Goal: Transaction & Acquisition: Obtain resource

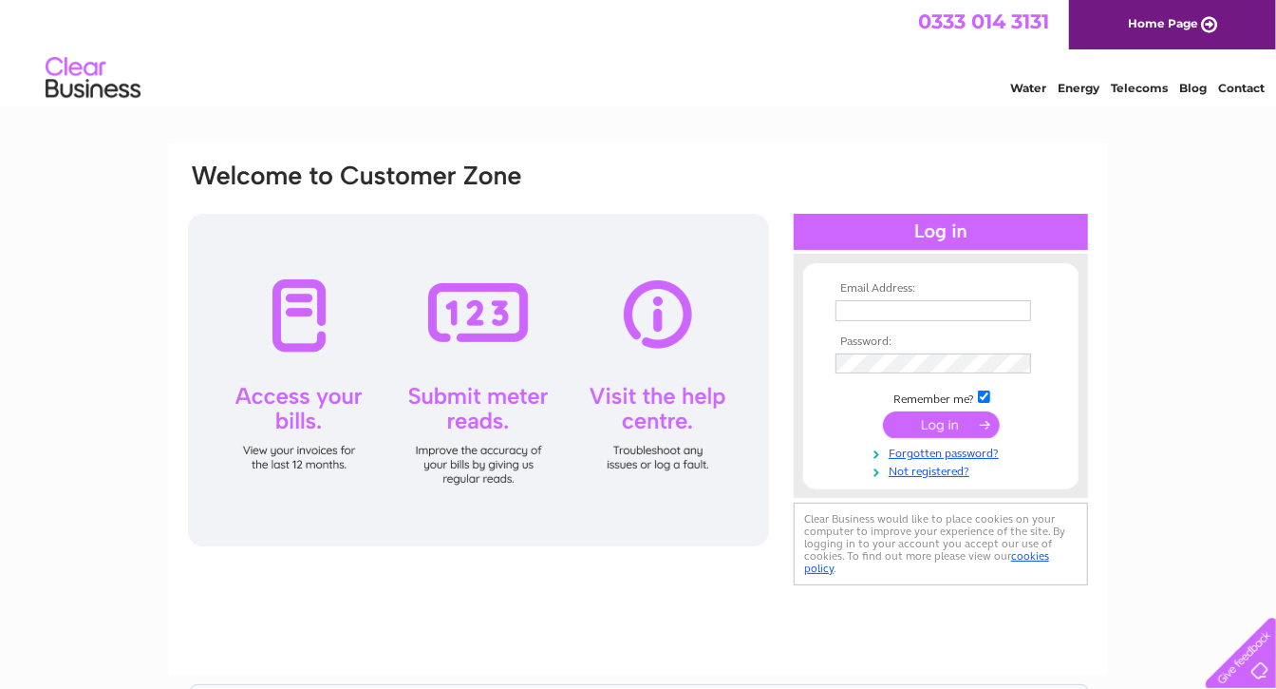
type input "accounts@quicks.com"
click at [946, 425] on input "submit" at bounding box center [941, 424] width 117 height 27
click at [942, 427] on input "submit" at bounding box center [941, 424] width 117 height 27
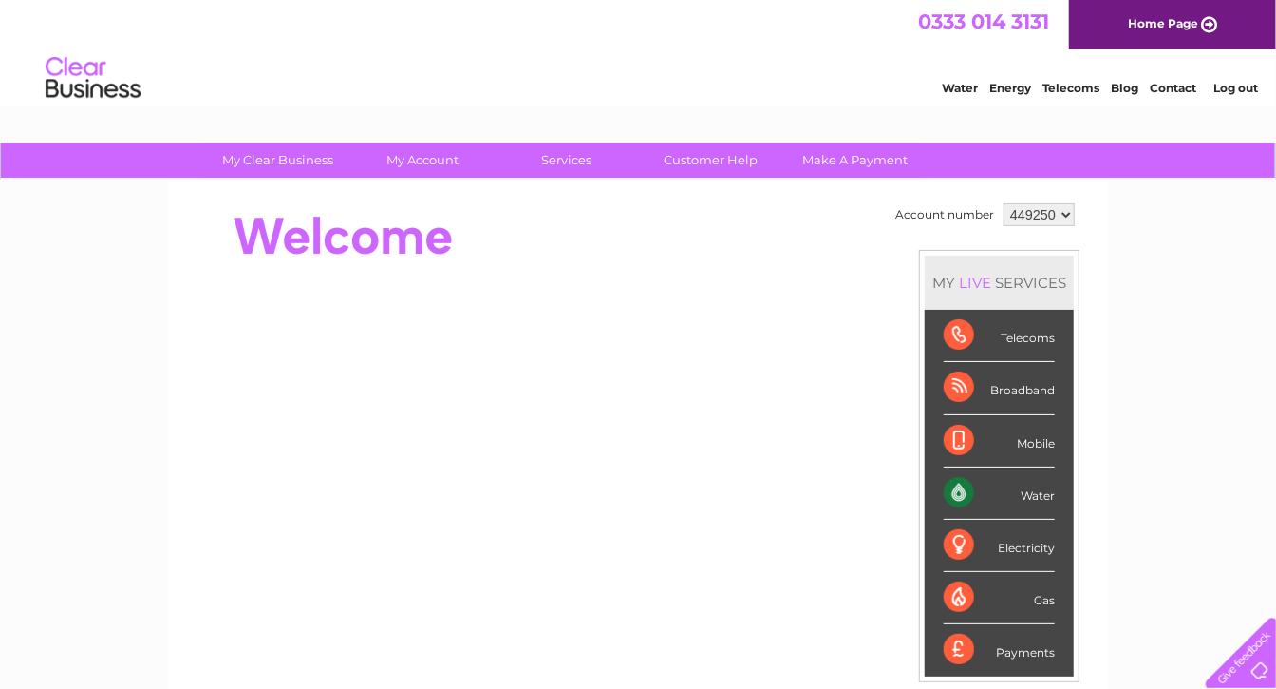
click at [1011, 331] on div "Telecoms" at bounding box center [999, 336] width 111 height 52
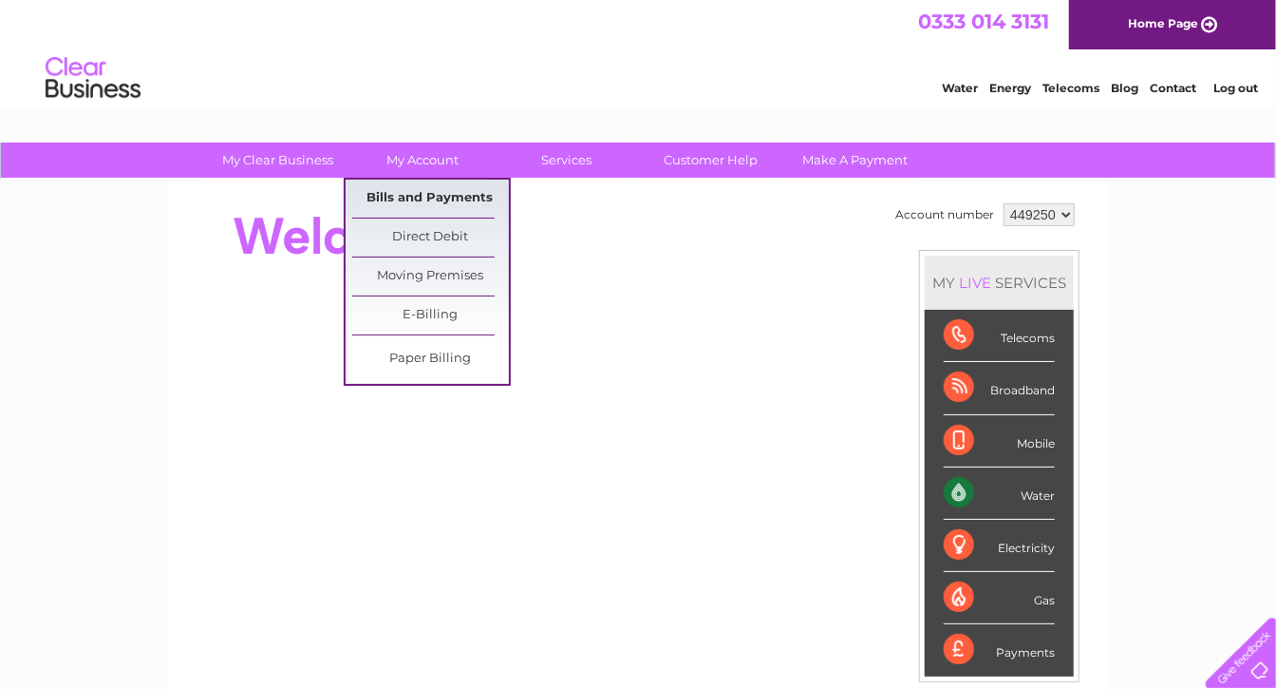
click at [423, 188] on link "Bills and Payments" at bounding box center [430, 199] width 157 height 38
click at [429, 191] on link "Bills and Payments" at bounding box center [430, 199] width 157 height 38
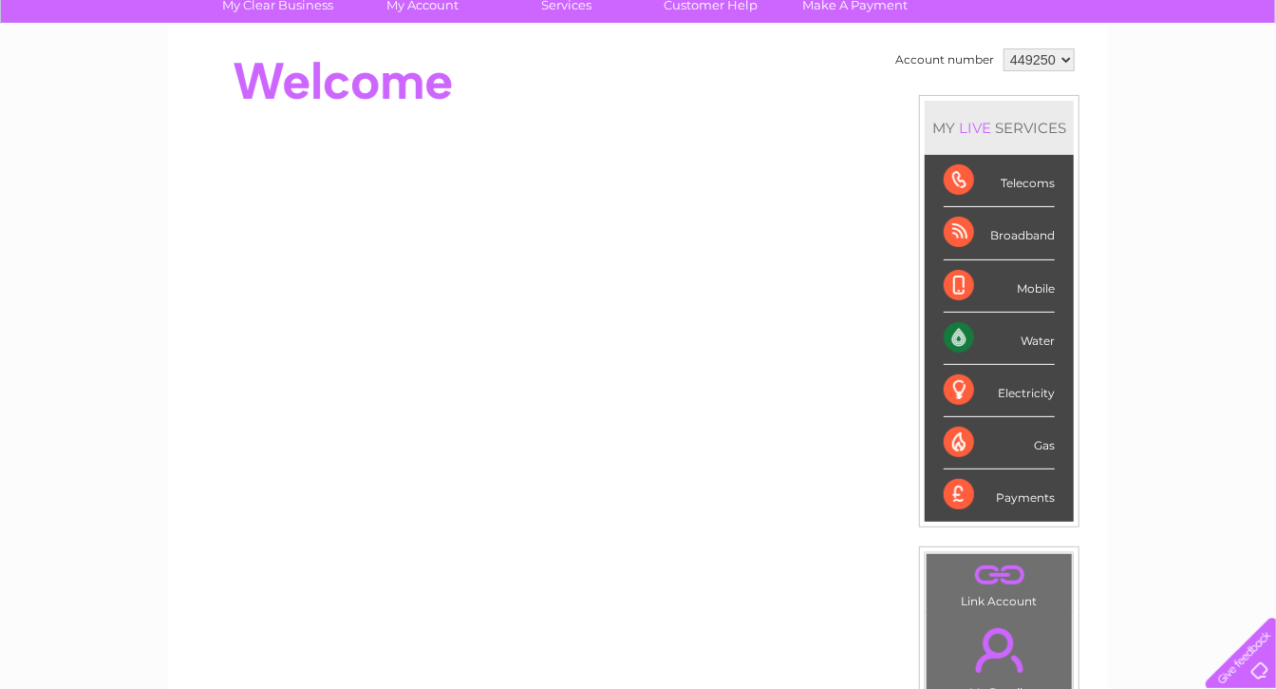
scroll to position [285, 0]
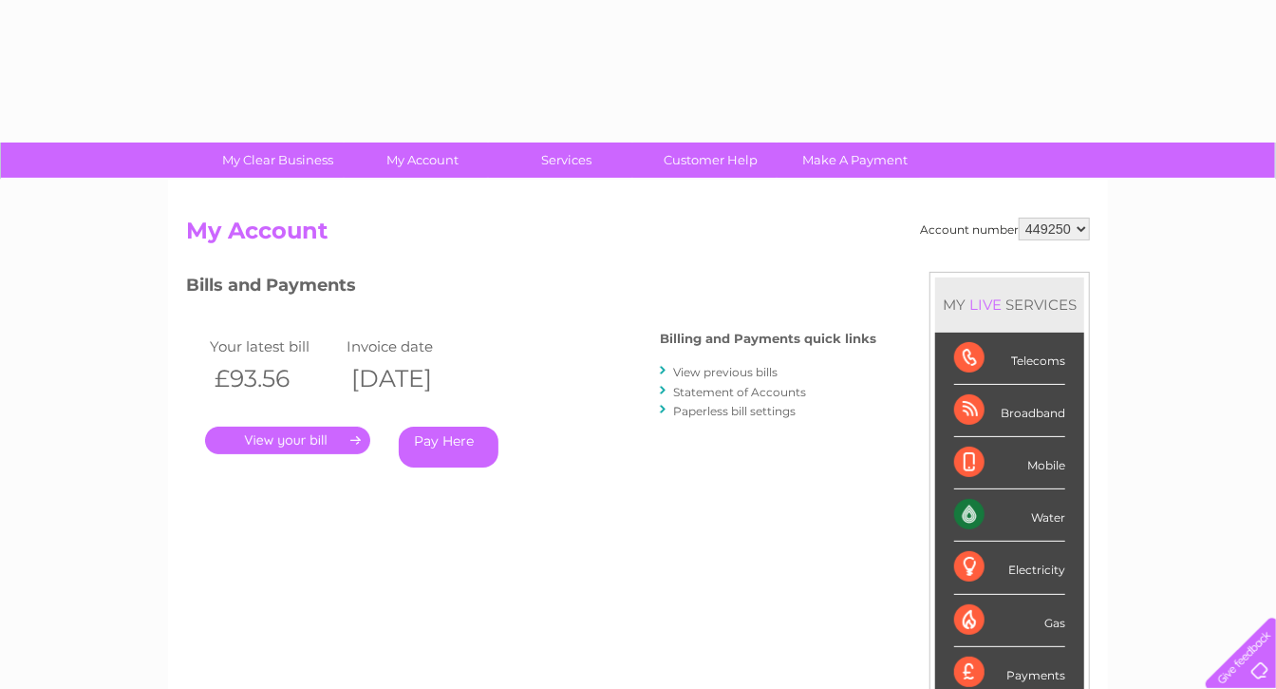
click at [300, 446] on link "." at bounding box center [287, 440] width 165 height 28
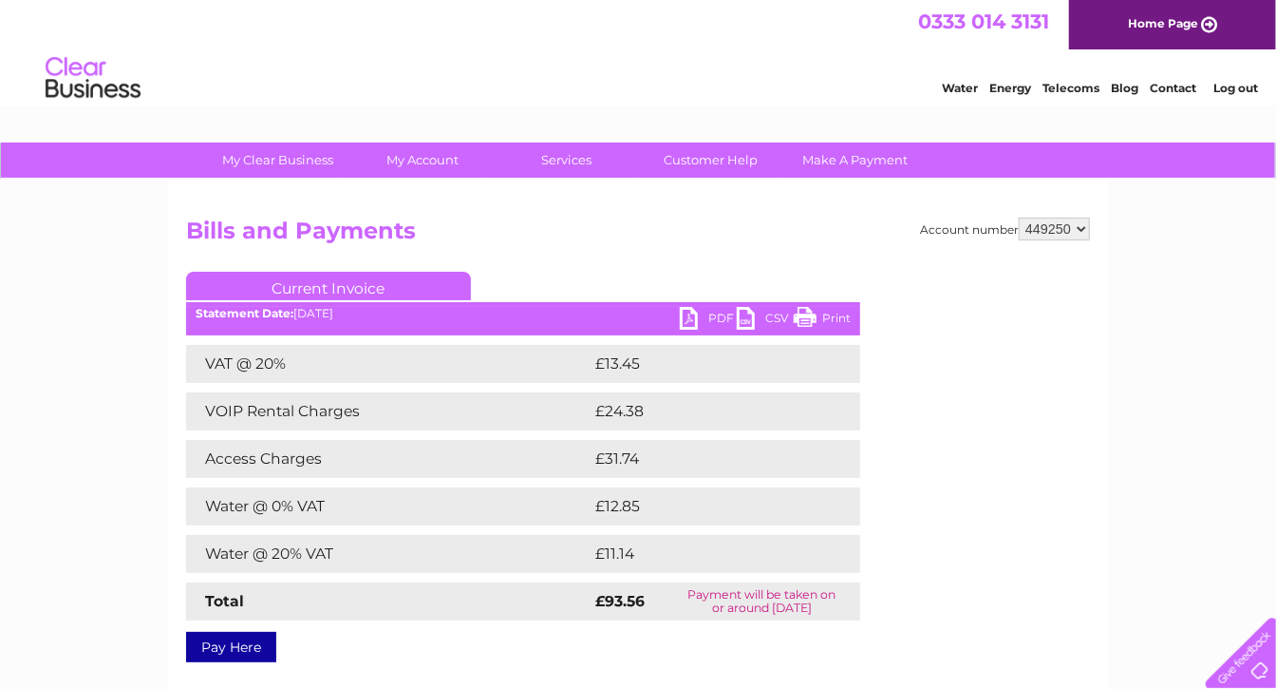
click at [690, 317] on link "PDF" at bounding box center [708, 321] width 57 height 28
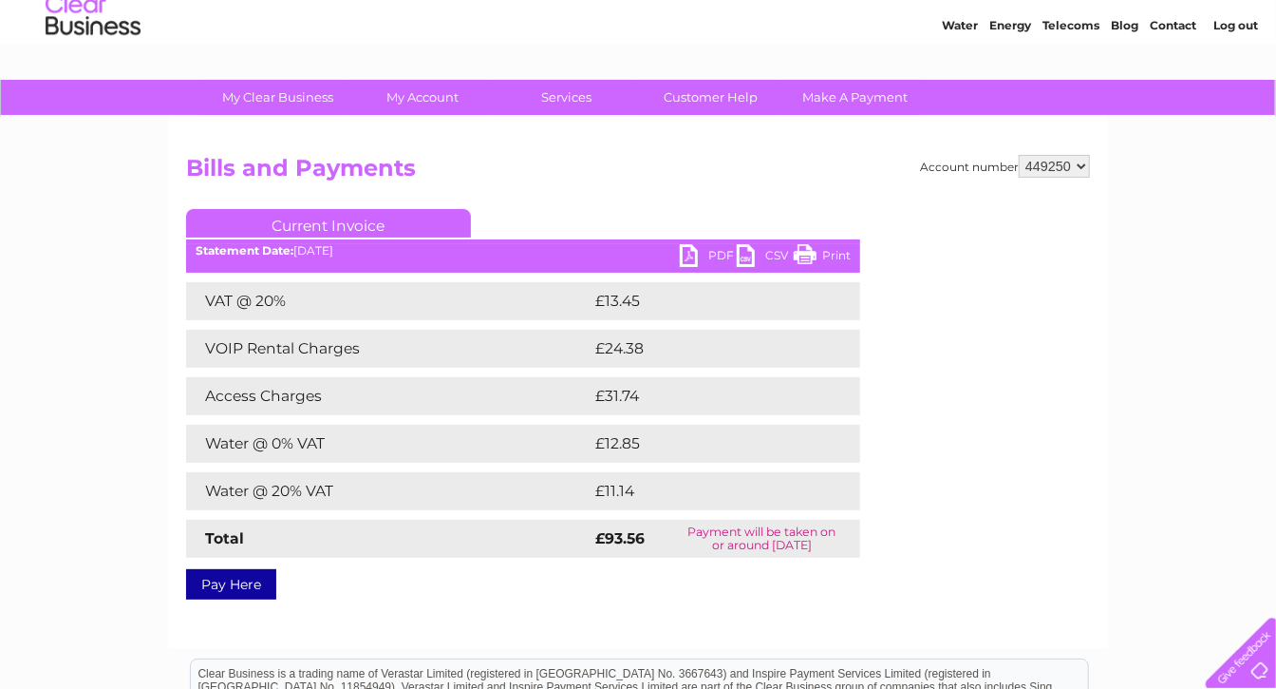
scroll to position [190, 0]
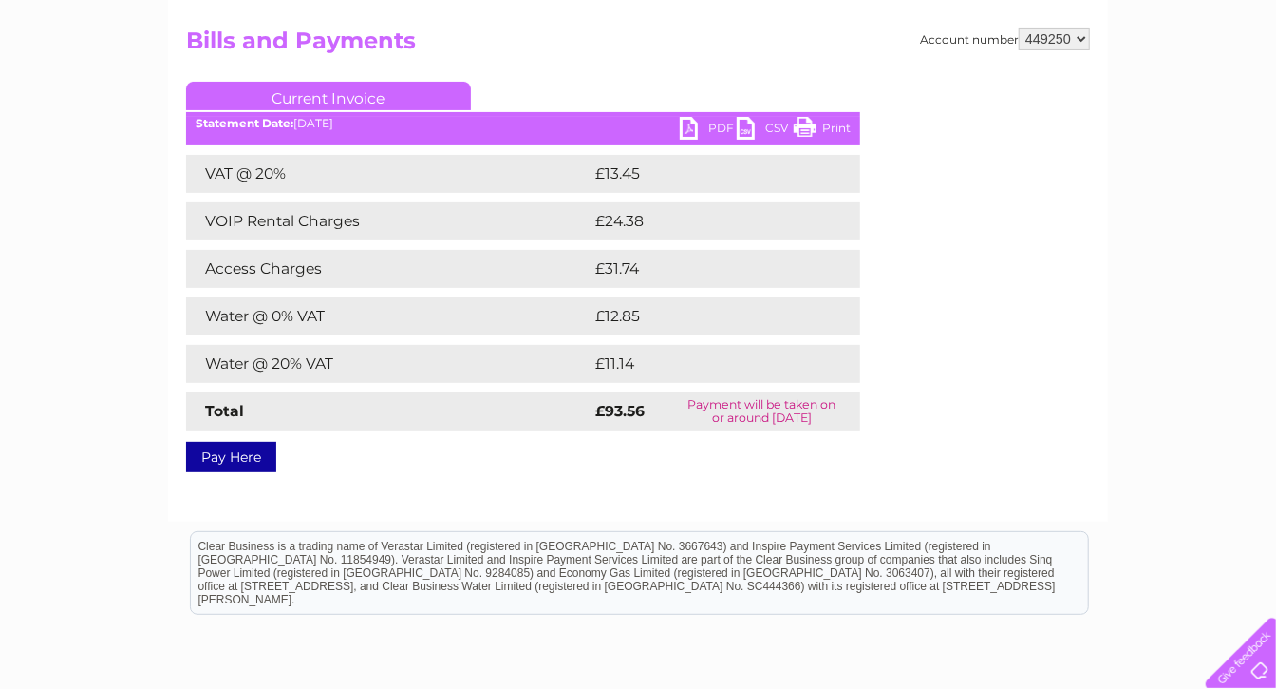
click at [692, 128] on link "PDF" at bounding box center [708, 131] width 57 height 28
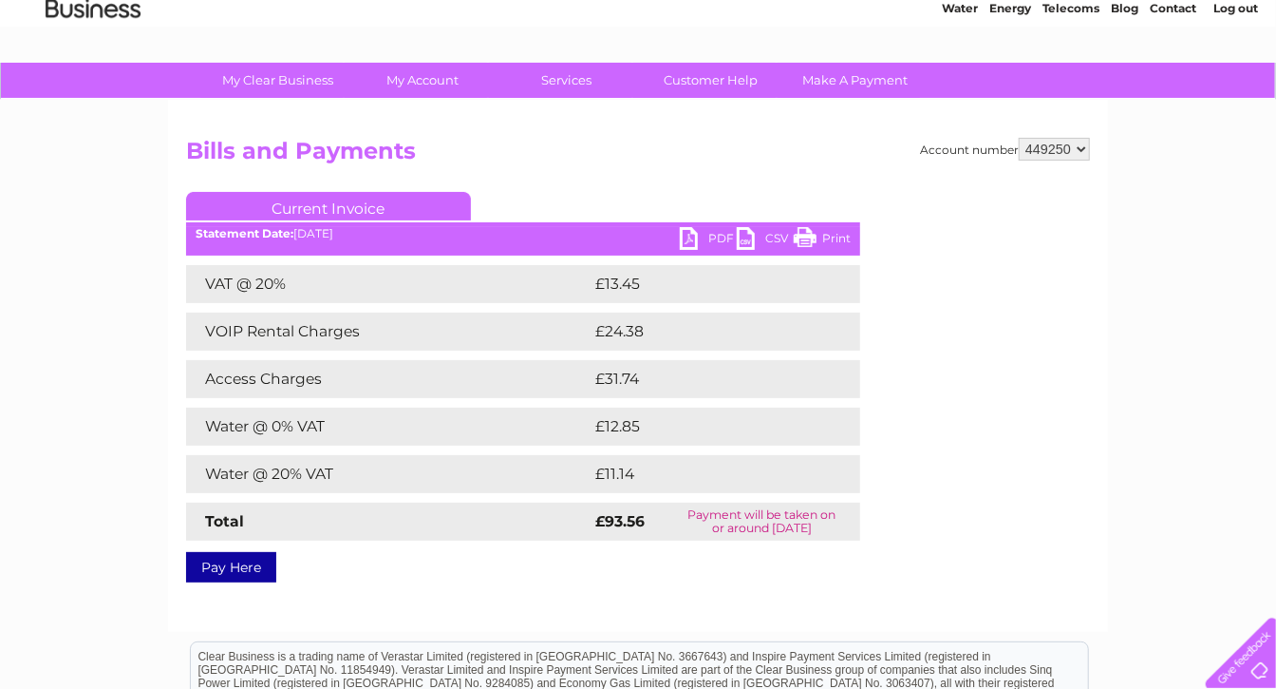
scroll to position [0, 0]
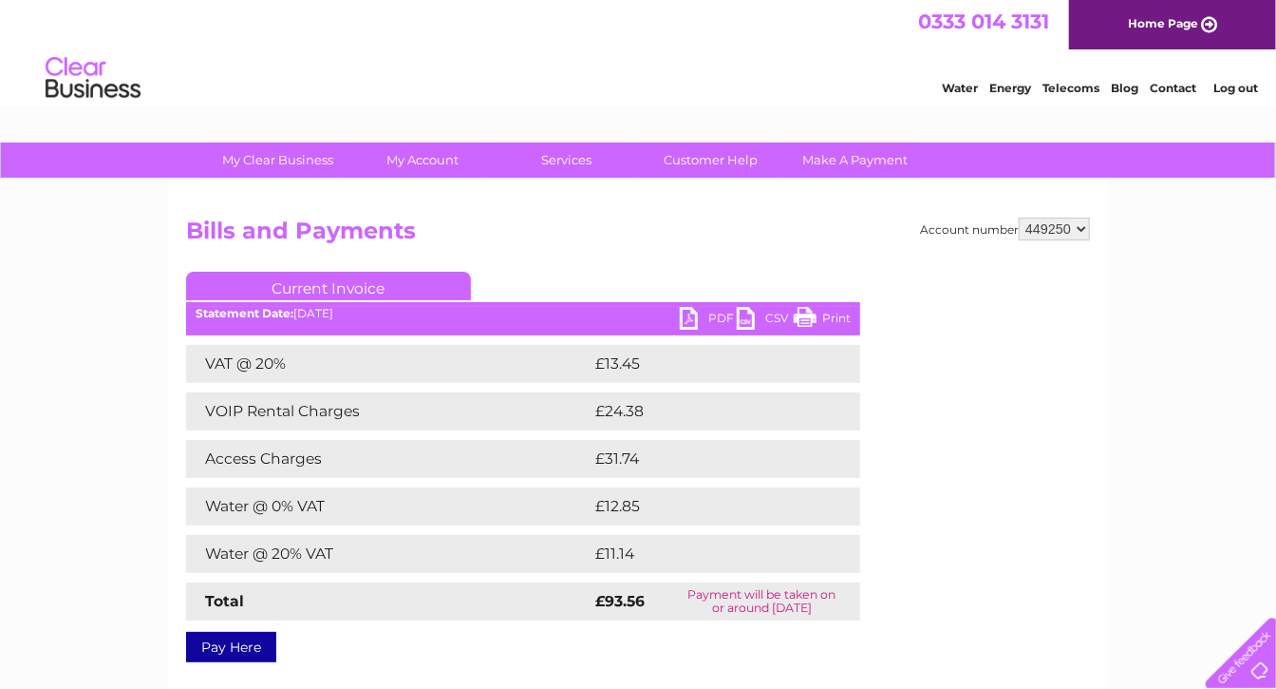
click at [1241, 87] on link "Log out" at bounding box center [1236, 88] width 45 height 14
